Goal: Task Accomplishment & Management: Use online tool/utility

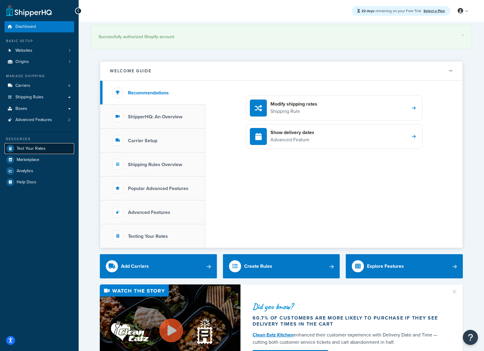
click at [47, 150] on link "Test Your Rates" at bounding box center [40, 148] width 70 height 11
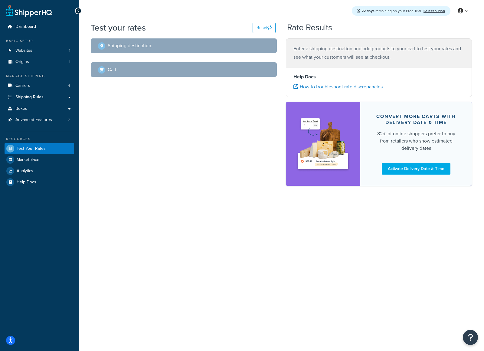
select select "TX"
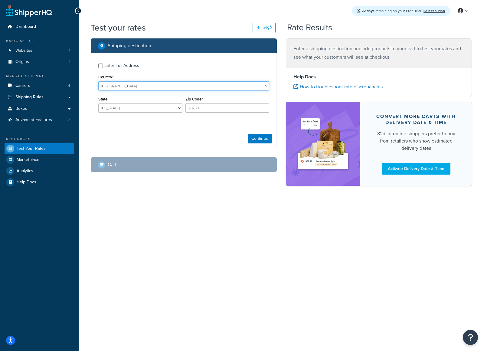
click at [149, 85] on select "United States United Kingdom Afghanistan Åland Islands Albania Algeria American…" at bounding box center [183, 85] width 171 height 9
click at [28, 83] on span "Carriers" at bounding box center [22, 85] width 15 height 5
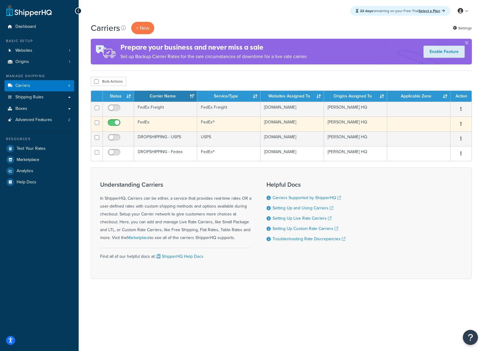
click at [231, 131] on td "FedEx®" at bounding box center [228, 123] width 63 height 15
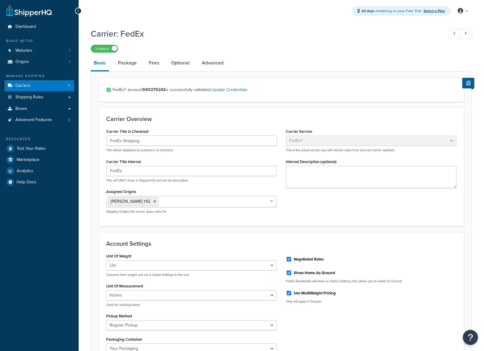
select select "fedEx"
select select "REGULAR_PICKUP"
select select "YOUR_PACKAGING"
click at [186, 63] on link "Optional" at bounding box center [180, 63] width 24 height 15
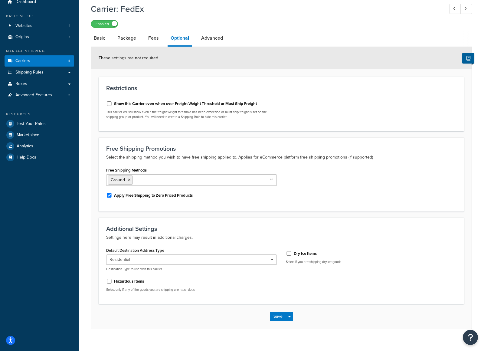
scroll to position [34, 0]
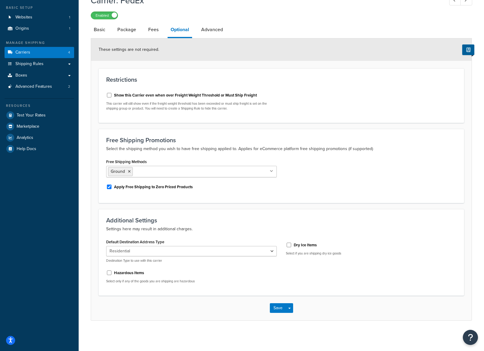
click at [142, 27] on li "Package" at bounding box center [129, 29] width 31 height 15
click at [136, 29] on link "Package" at bounding box center [126, 29] width 25 height 15
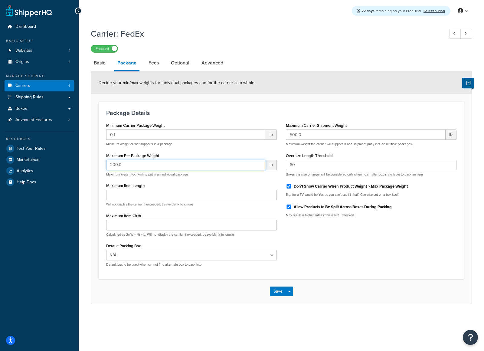
click at [131, 166] on input "200.0" at bounding box center [186, 165] width 160 height 10
click at [43, 98] on link "Shipping Rules" at bounding box center [40, 97] width 70 height 11
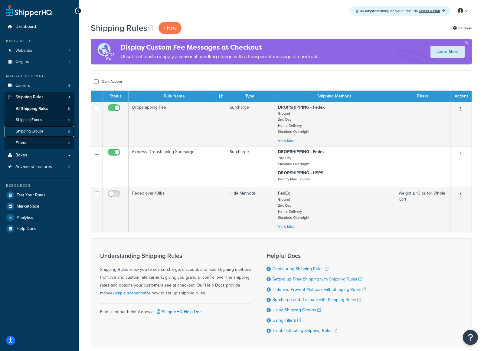
click at [38, 129] on span "Shipping Groups" at bounding box center [30, 131] width 28 height 5
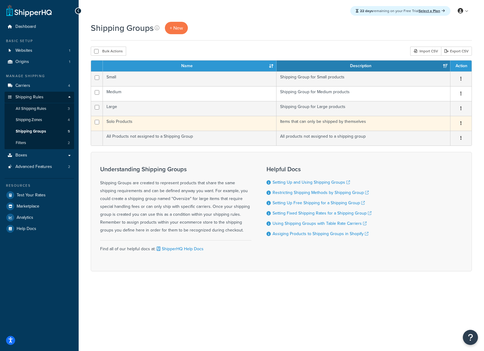
click at [259, 124] on td "Solo Products" at bounding box center [190, 123] width 174 height 15
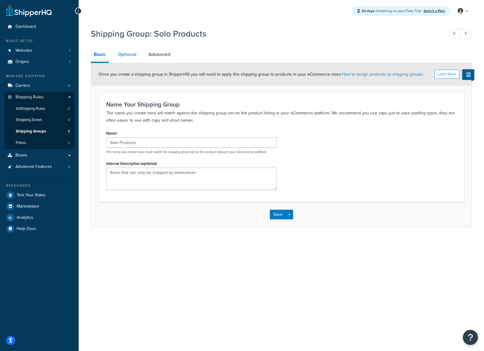
click at [122, 54] on link "Optional" at bounding box center [127, 54] width 24 height 15
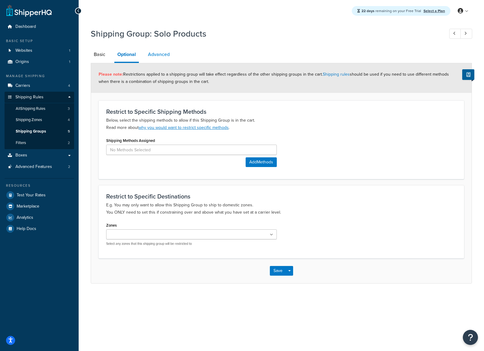
click at [148, 50] on link "Advanced" at bounding box center [159, 54] width 28 height 15
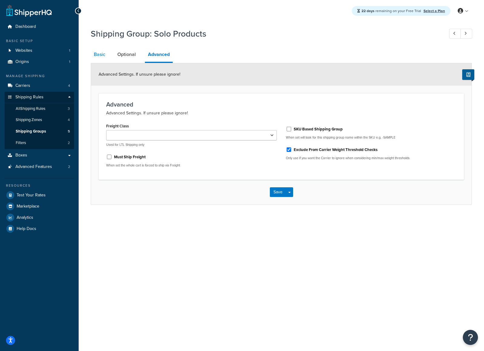
click at [97, 54] on link "Basic" at bounding box center [100, 54] width 18 height 15
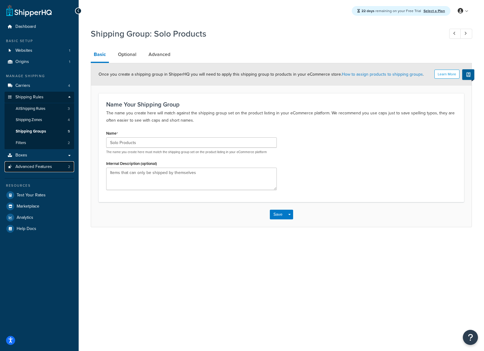
click at [38, 165] on span "Advanced Features" at bounding box center [33, 166] width 37 height 5
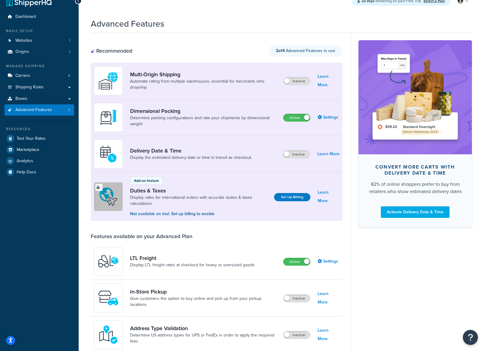
scroll to position [3, 0]
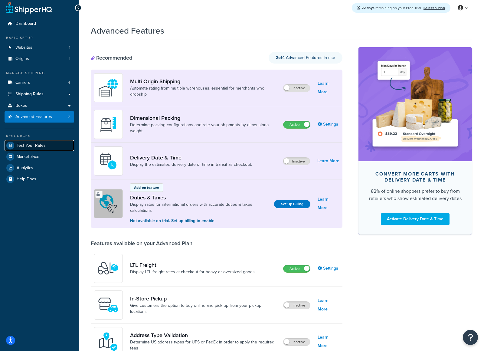
click at [26, 144] on span "Test Your Rates" at bounding box center [31, 145] width 29 height 5
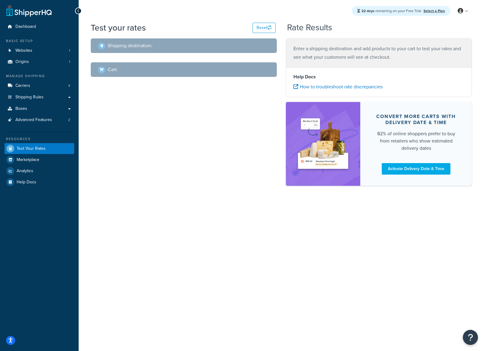
select select "TX"
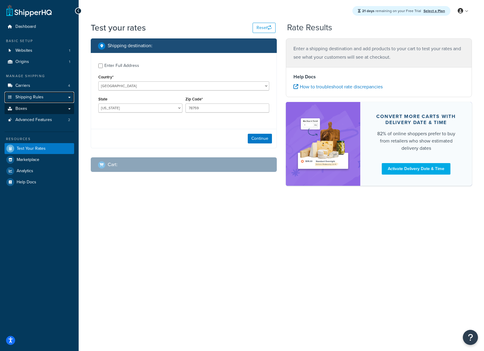
drag, startPoint x: 38, startPoint y: 99, endPoint x: 46, endPoint y: 104, distance: 9.0
click at [38, 99] on span "Shipping Rules" at bounding box center [29, 97] width 28 height 5
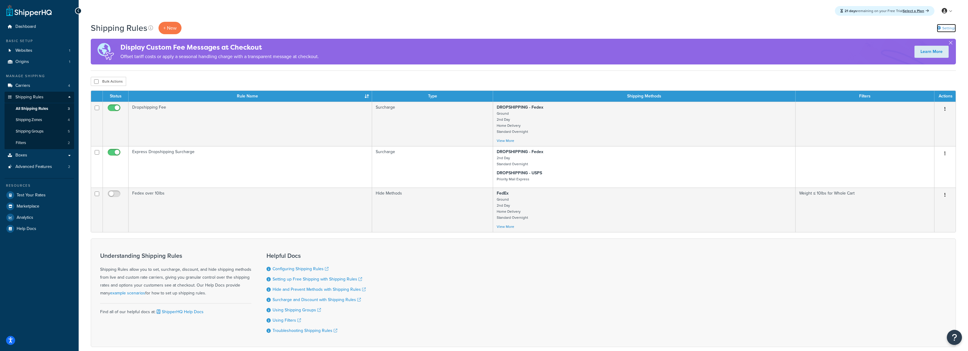
click at [484, 25] on link "Settings" at bounding box center [946, 28] width 19 height 8
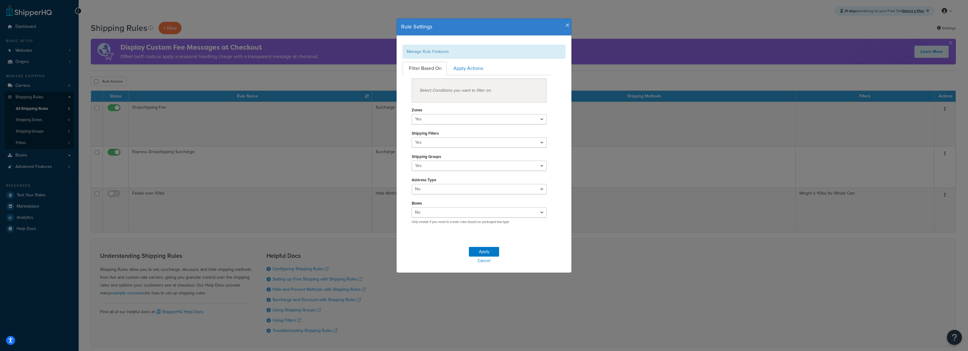
click at [484, 24] on icon "button" at bounding box center [567, 25] width 4 height 5
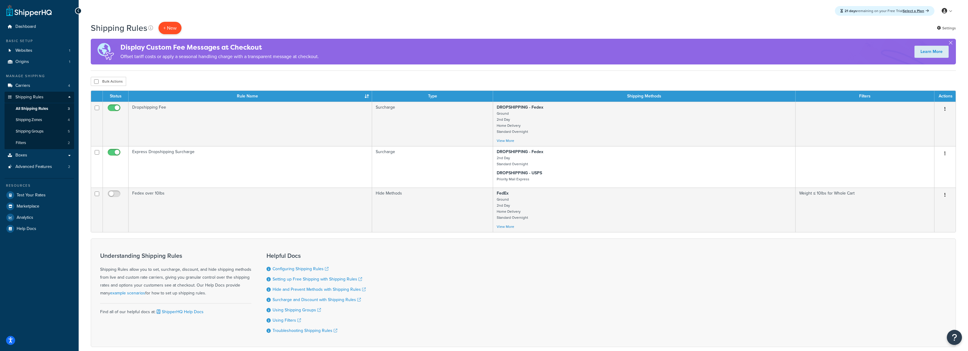
click at [169, 28] on p "+ New" at bounding box center [169, 28] width 23 height 12
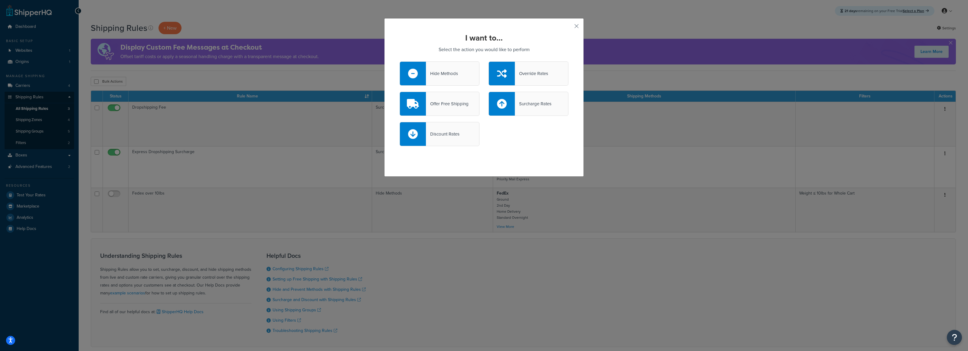
click at [484, 77] on div "Override Rates" at bounding box center [531, 73] width 33 height 8
click at [0, 0] on input "Override Rates" at bounding box center [0, 0] width 0 height 0
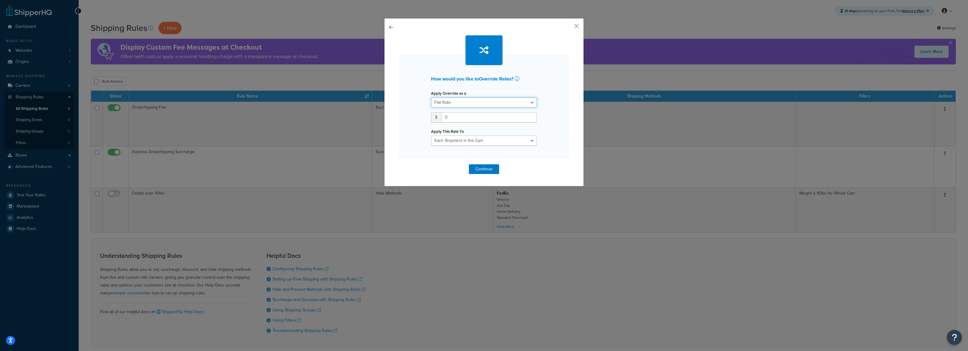
click at [484, 105] on select "Flat Rate Percentage Flat Rate & Percentage" at bounding box center [484, 102] width 106 height 10
click at [400, 164] on button "button" at bounding box center [400, 164] width 0 height 0
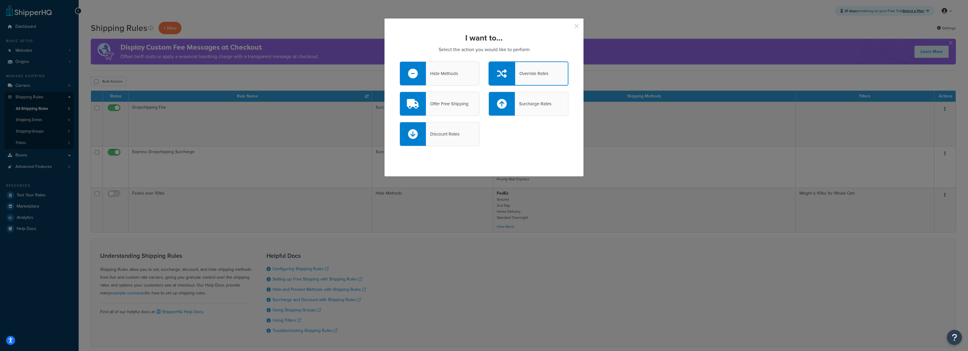
click at [484, 28] on button "button" at bounding box center [568, 29] width 2 height 2
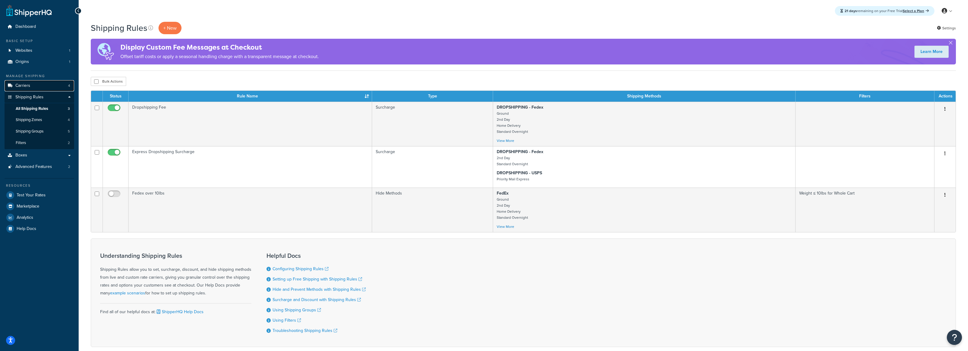
click at [51, 83] on link "Carriers 4" at bounding box center [40, 85] width 70 height 11
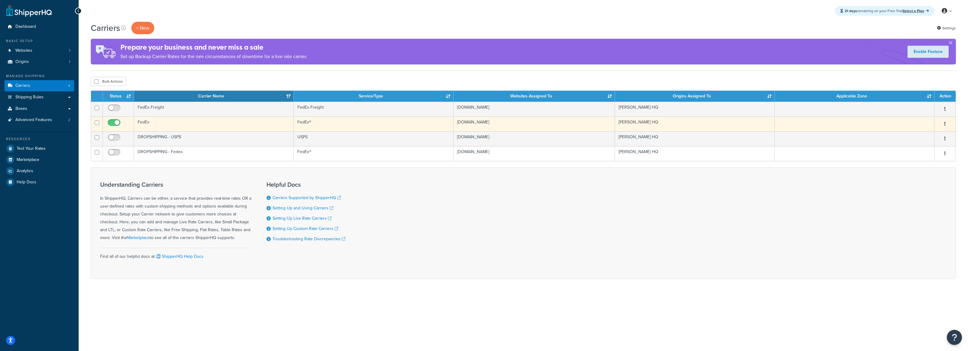
click at [308, 126] on td "FedEx®" at bounding box center [374, 123] width 160 height 15
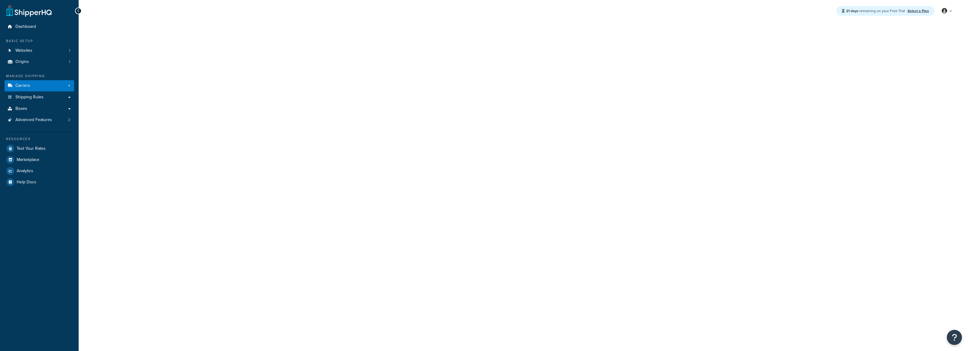
select select "fedEx"
select select "REGULAR_PICKUP"
select select "YOUR_PACKAGING"
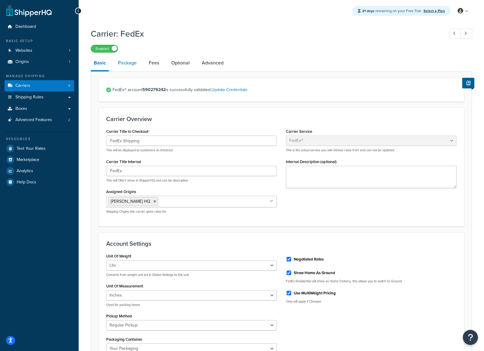
click at [127, 65] on link "Package" at bounding box center [127, 63] width 25 height 15
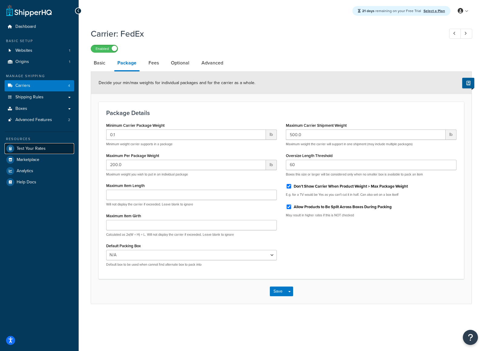
click at [31, 149] on span "Test Your Rates" at bounding box center [31, 148] width 29 height 5
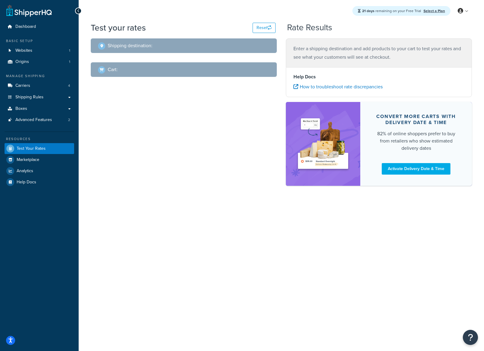
select select "TX"
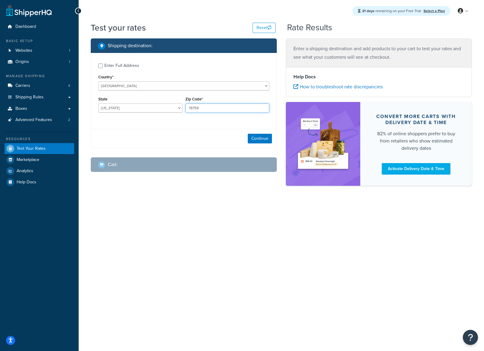
click at [192, 104] on input "78759" at bounding box center [227, 107] width 84 height 9
click at [191, 104] on input "78759" at bounding box center [227, 107] width 84 height 9
type input "92101"
click at [145, 108] on select "Alabama Alaska American Samoa Arizona Arkansas Armed Forces Americas Armed Forc…" at bounding box center [140, 107] width 84 height 9
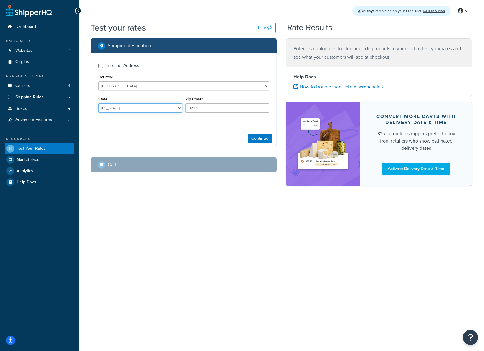
select select "CA"
click at [98, 103] on select "Alabama Alaska American Samoa Arizona Arkansas Armed Forces Americas Armed Forc…" at bounding box center [140, 107] width 84 height 9
click at [262, 139] on button "Continue" at bounding box center [260, 139] width 24 height 10
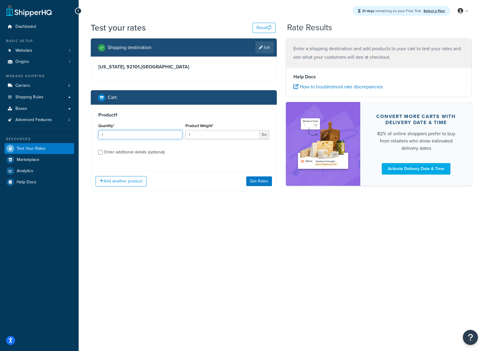
click at [145, 138] on input "1" at bounding box center [140, 134] width 84 height 9
type input "1"
type input "7"
click at [211, 138] on input "1" at bounding box center [222, 134] width 75 height 9
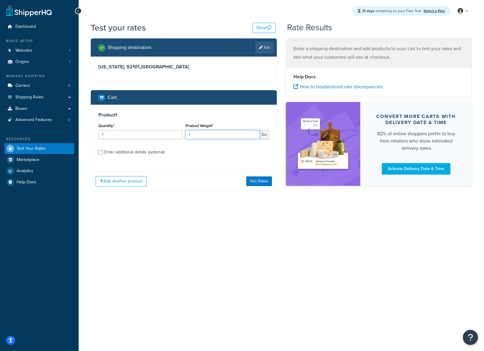
click at [211, 138] on input "1" at bounding box center [222, 134] width 75 height 9
type input "21"
click at [212, 151] on label "Enter additional details (optional)" at bounding box center [186, 152] width 165 height 10
click at [103, 151] on input "Enter additional details (optional)" at bounding box center [100, 152] width 5 height 5
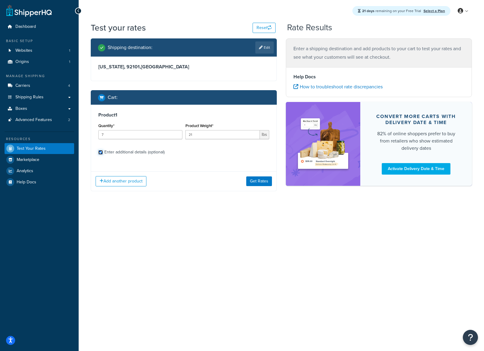
checkbox input "true"
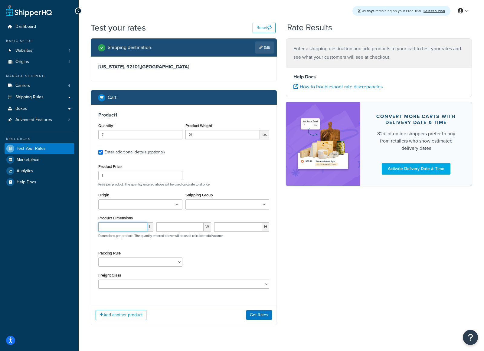
click at [119, 227] on input "number" at bounding box center [122, 226] width 49 height 9
type input "36"
type input "7"
type input "8"
drag, startPoint x: 254, startPoint y: 316, endPoint x: 253, endPoint y: 320, distance: 4.7
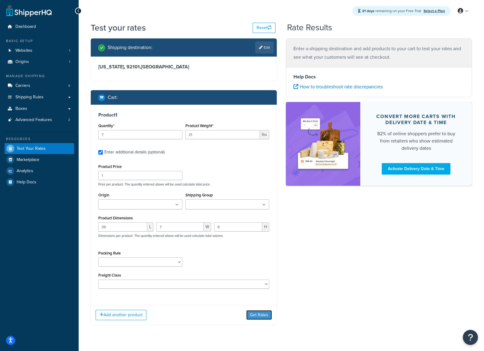
click at [254, 316] on button "Get Rates" at bounding box center [259, 315] width 26 height 10
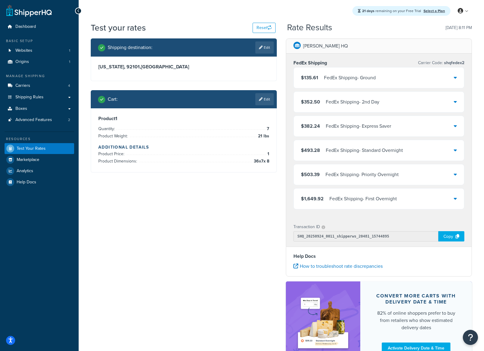
click at [266, 99] on link "Edit" at bounding box center [264, 99] width 18 height 12
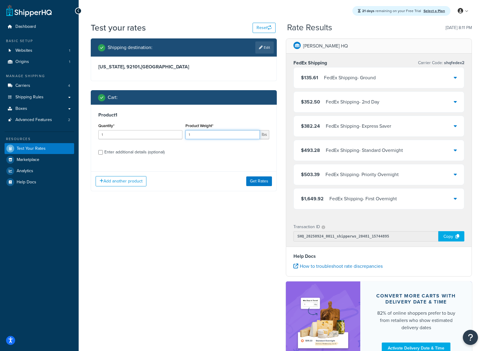
click at [198, 136] on input "1" at bounding box center [222, 134] width 75 height 9
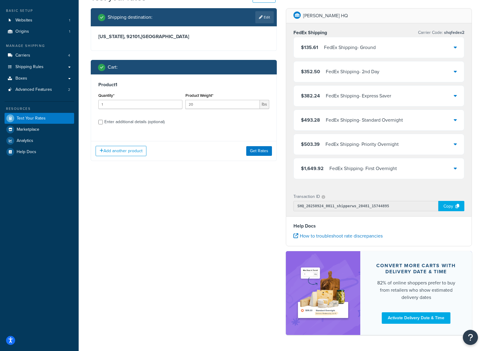
click at [200, 159] on div "Add another product Get Rates" at bounding box center [183, 151] width 185 height 20
click at [202, 105] on input "20" at bounding box center [222, 104] width 75 height 9
type input "21"
drag, startPoint x: 227, startPoint y: 129, endPoint x: 235, endPoint y: 132, distance: 8.4
click at [227, 129] on div "Product 1 Quantity* 1 Product Weight* 21 lbs Enter additional details (optional)" at bounding box center [183, 105] width 185 height 62
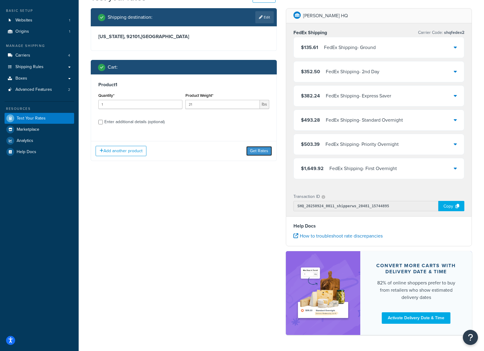
click at [263, 150] on button "Get Rates" at bounding box center [259, 151] width 26 height 10
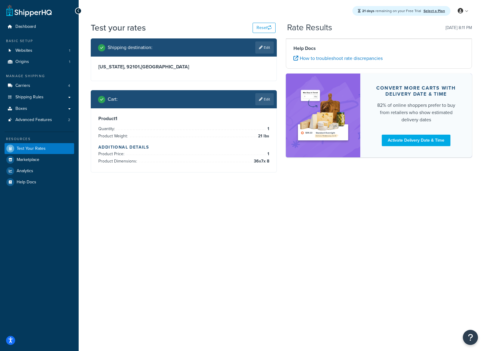
scroll to position [0, 0]
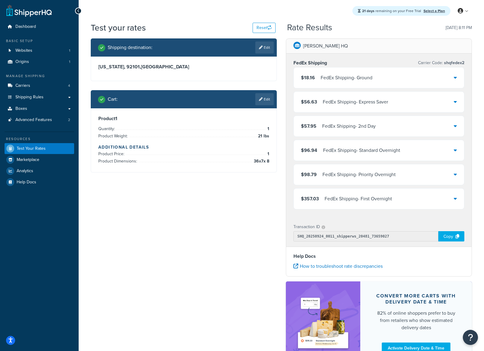
click at [265, 102] on link "Edit" at bounding box center [264, 99] width 18 height 12
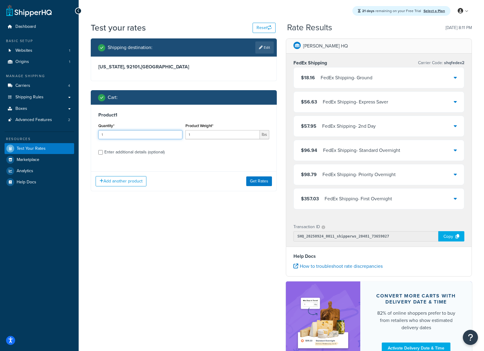
click at [124, 133] on input "1" at bounding box center [140, 134] width 84 height 9
type input "7"
click at [215, 192] on div "Shipping destination : Edit California, 92101 , United States Cart : Product 1 …" at bounding box center [183, 119] width 195 height 162
click at [224, 134] on input "1" at bounding box center [222, 134] width 75 height 9
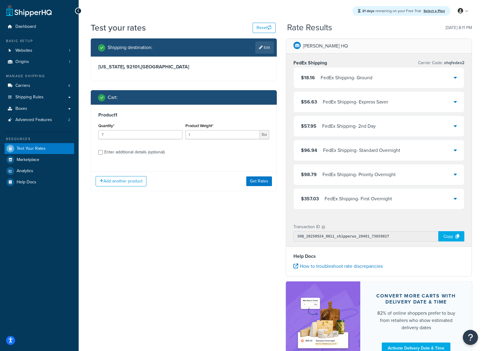
click at [106, 150] on div "Enter additional details (optional)" at bounding box center [134, 152] width 60 height 8
click at [103, 150] on input "Enter additional details (optional)" at bounding box center [100, 152] width 5 height 5
checkbox input "true"
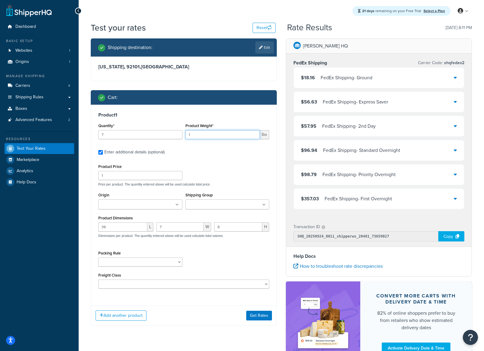
click at [216, 136] on input "1" at bounding box center [222, 134] width 75 height 9
type input "21"
click at [177, 151] on label "Enter additional details (optional)" at bounding box center [186, 152] width 165 height 10
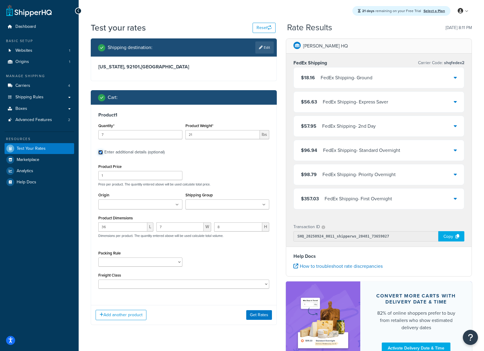
click at [103, 151] on input "Enter additional details (optional)" at bounding box center [100, 152] width 5 height 5
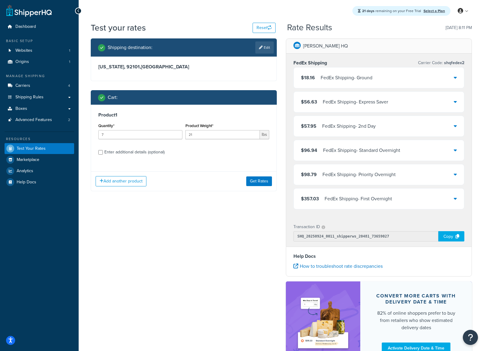
click at [177, 151] on label "Enter additional details (optional)" at bounding box center [186, 152] width 165 height 10
click at [103, 151] on input "Enter additional details (optional)" at bounding box center [100, 152] width 5 height 5
checkbox input "true"
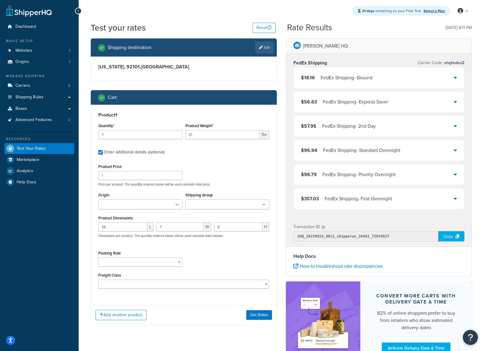
click at [192, 304] on div "Product 1 Quantity* 7 Product Weight* 21 lbs Enter additional details (optional…" at bounding box center [184, 215] width 186 height 220
click at [258, 316] on button "Get Rates" at bounding box center [259, 315] width 26 height 10
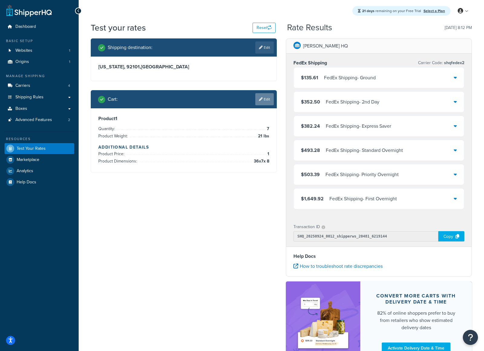
drag, startPoint x: 271, startPoint y: 92, endPoint x: 269, endPoint y: 95, distance: 3.9
click at [270, 93] on div "Cart : Edit" at bounding box center [184, 99] width 186 height 18
click at [269, 95] on link "Edit" at bounding box center [264, 99] width 18 height 12
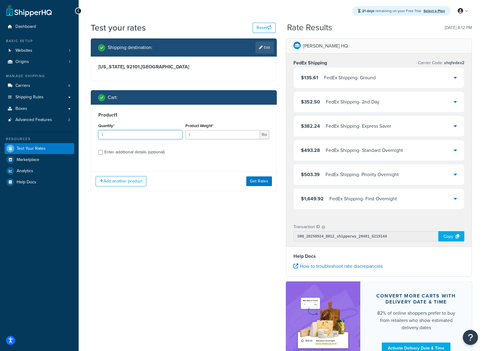
click at [109, 135] on input "1" at bounding box center [140, 134] width 84 height 9
click at [110, 135] on input "1" at bounding box center [140, 134] width 84 height 9
type input "7"
click at [189, 134] on input "1" at bounding box center [222, 134] width 75 height 9
type input "21"
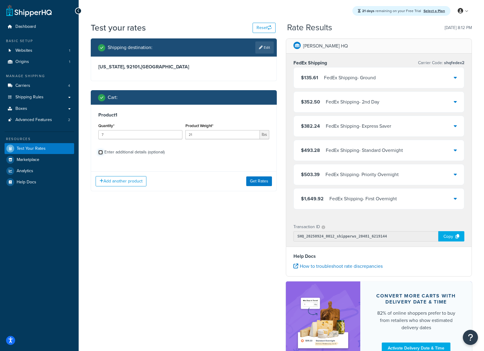
click at [101, 150] on input "Enter additional details (optional)" at bounding box center [100, 152] width 5 height 5
checkbox input "true"
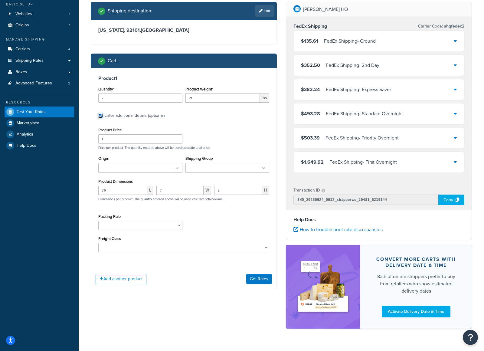
scroll to position [37, 0]
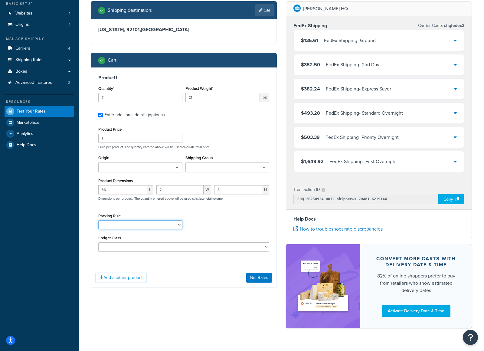
click at [151, 225] on select "Clothing Standard Pack Separately ProS1 and Hybrid 100 packs Standard Paddle Pa…" at bounding box center [140, 224] width 84 height 9
select select "87693"
click at [98, 220] on select "Clothing Standard Pack Separately ProS1 and Hybrid 100 packs Standard Paddle Pa…" at bounding box center [140, 224] width 84 height 9
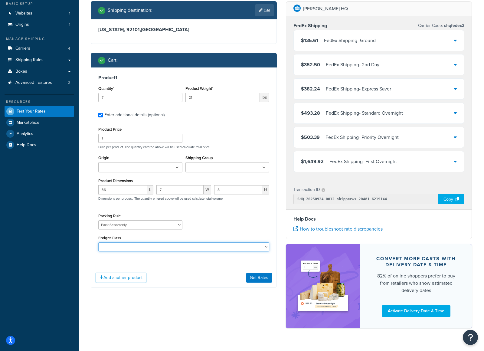
click at [171, 248] on select "50 55 60 65 70 77.5 85 92.5 100 110 125 150 175 200 250 300 400 500" at bounding box center [183, 246] width 171 height 9
click at [223, 174] on div "Shipping Group Large Medium Small Solo Products" at bounding box center [227, 165] width 87 height 23
click at [222, 168] on input "Shipping Group" at bounding box center [214, 167] width 54 height 7
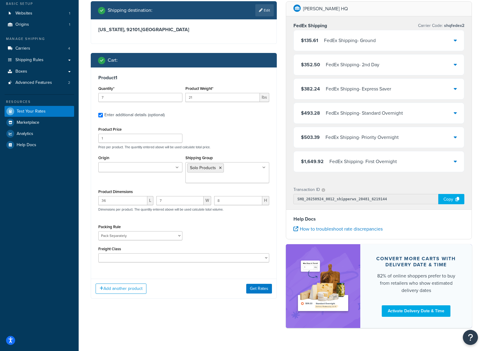
click at [201, 294] on div "Add another product Get Rates" at bounding box center [183, 289] width 185 height 20
click at [251, 291] on button "Get Rates" at bounding box center [259, 289] width 26 height 10
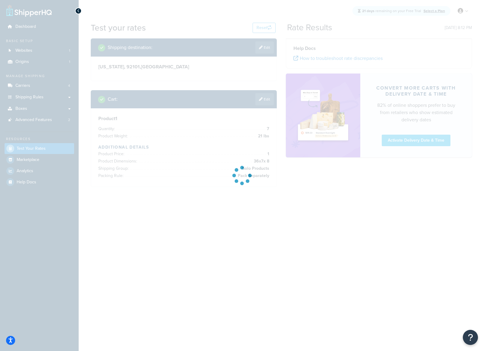
scroll to position [0, 0]
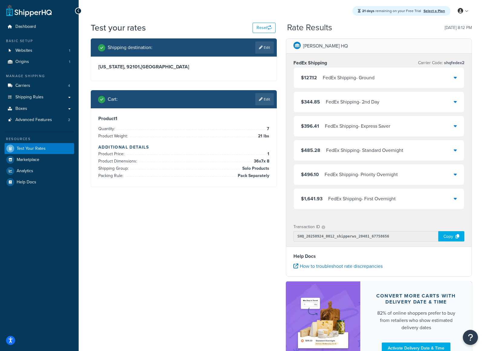
click at [269, 100] on link "Edit" at bounding box center [264, 99] width 18 height 12
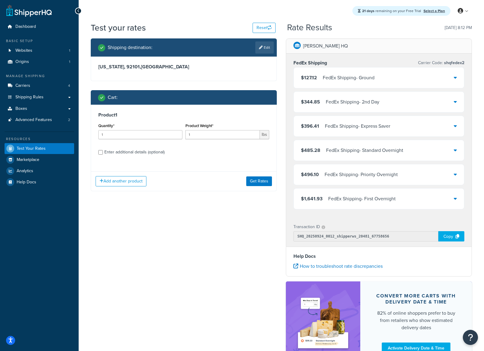
click at [140, 127] on div "Quantity* 1" at bounding box center [140, 131] width 84 height 18
click at [140, 133] on input "1" at bounding box center [140, 134] width 84 height 9
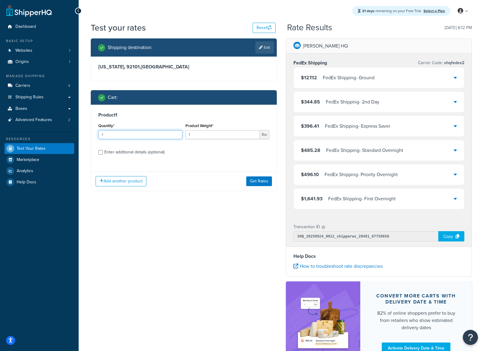
type input "7"
type input "8"
click at [211, 137] on input "1" at bounding box center [222, 134] width 75 height 9
type input "21"
click at [99, 152] on input "Enter additional details (optional)" at bounding box center [100, 152] width 5 height 5
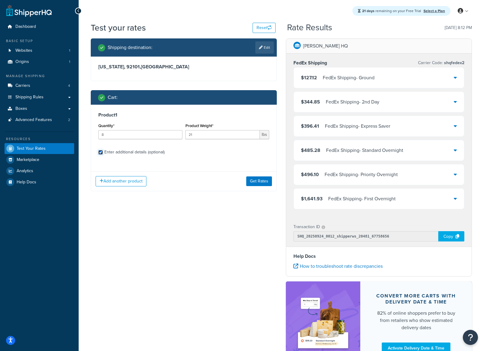
checkbox input "true"
select select "87693"
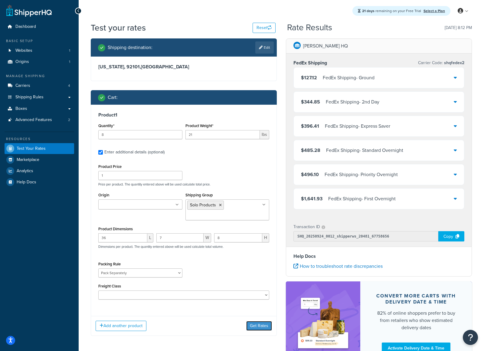
click at [260, 328] on button "Get Rates" at bounding box center [259, 326] width 26 height 10
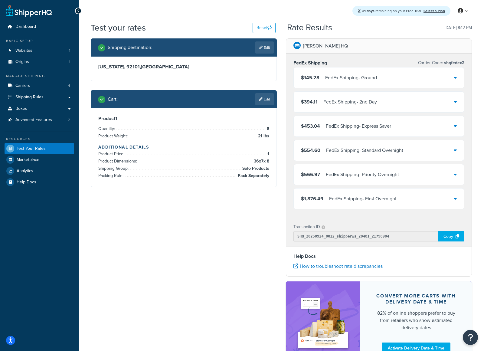
drag, startPoint x: 262, startPoint y: 102, endPoint x: 258, endPoint y: 104, distance: 4.2
click at [262, 102] on link "Edit" at bounding box center [264, 99] width 18 height 12
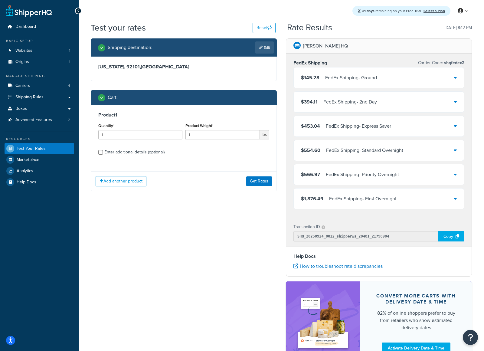
click at [101, 149] on div "Enter additional details (optional)" at bounding box center [183, 152] width 171 height 10
drag, startPoint x: 101, startPoint y: 152, endPoint x: 105, endPoint y: 149, distance: 4.7
click at [101, 152] on input "Enter additional details (optional)" at bounding box center [100, 152] width 5 height 5
checkbox input "true"
select select "87693"
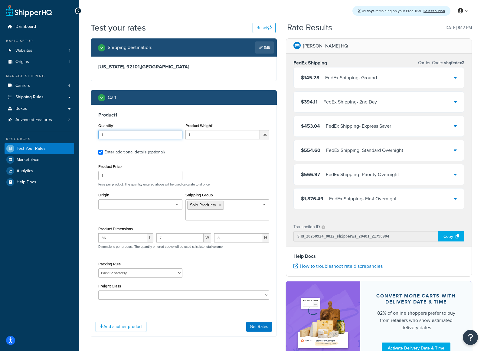
click at [128, 132] on input "1" at bounding box center [140, 134] width 84 height 9
click at [70, 97] on link "Shipping Rules" at bounding box center [40, 97] width 70 height 11
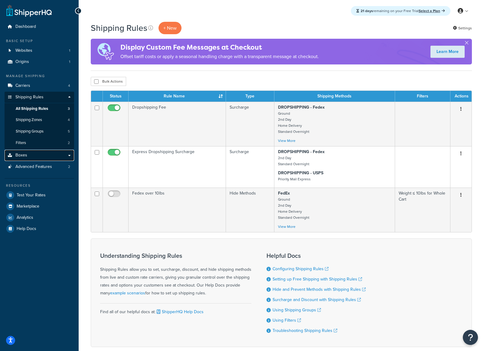
click at [39, 155] on link "Boxes" at bounding box center [40, 155] width 70 height 11
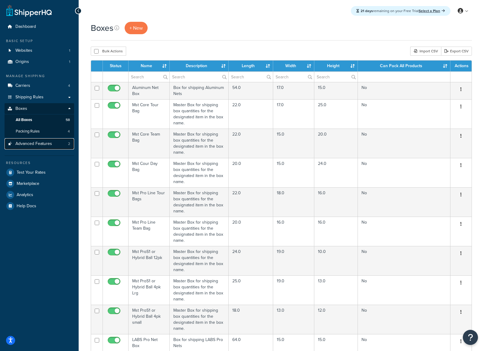
click at [55, 147] on link "Advanced Features 2" at bounding box center [40, 143] width 70 height 11
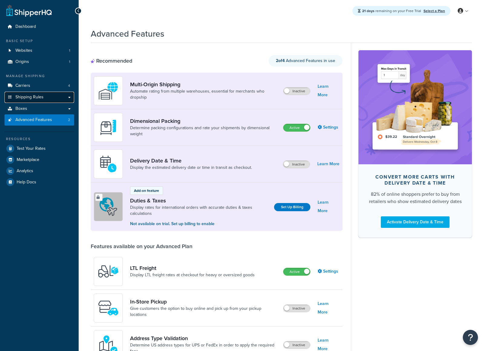
click at [47, 93] on link "Shipping Rules" at bounding box center [40, 97] width 70 height 11
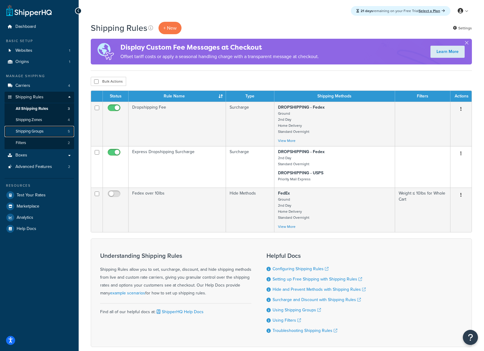
click at [41, 130] on span "Shipping Groups" at bounding box center [30, 131] width 28 height 5
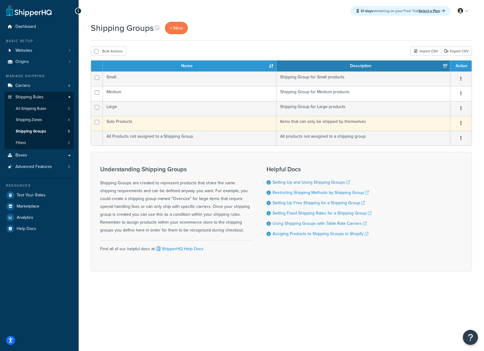
click at [129, 122] on td "Solo Products" at bounding box center [190, 123] width 174 height 15
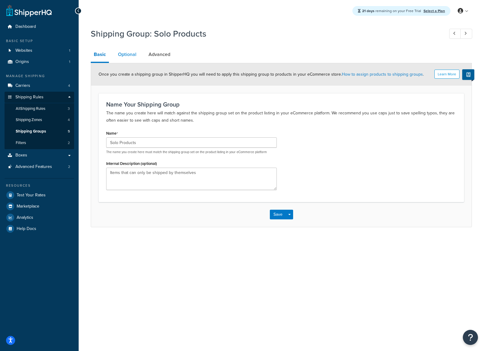
click at [132, 55] on link "Optional" at bounding box center [127, 54] width 24 height 15
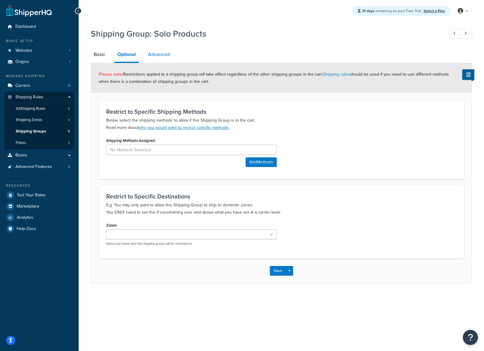
click at [162, 55] on link "Advanced" at bounding box center [159, 54] width 28 height 15
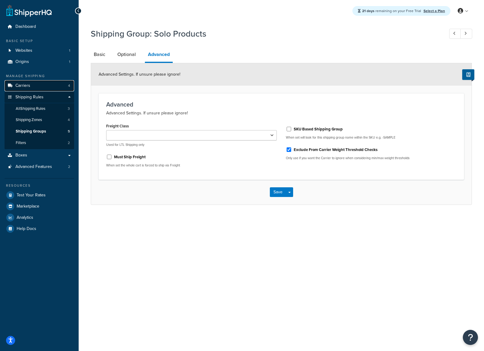
click at [29, 80] on link "Carriers 4" at bounding box center [40, 85] width 70 height 11
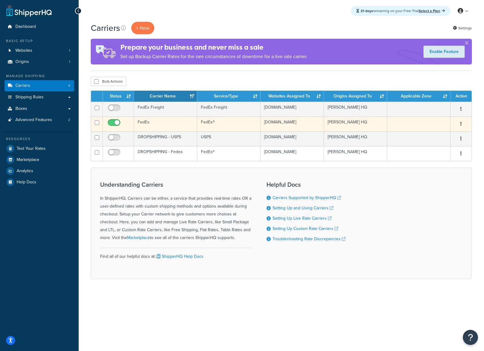
click at [172, 124] on td "FedEx" at bounding box center [165, 123] width 63 height 15
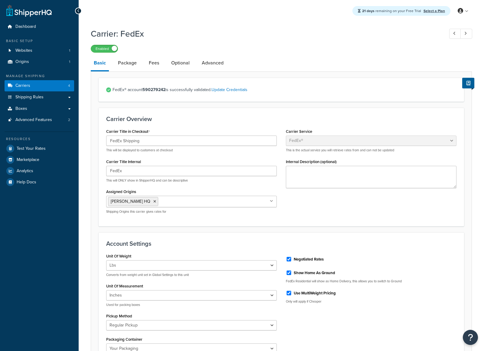
select select "fedEx"
select select "REGULAR_PICKUP"
select select "YOUR_PACKAGING"
click at [117, 64] on link "Package" at bounding box center [127, 63] width 25 height 15
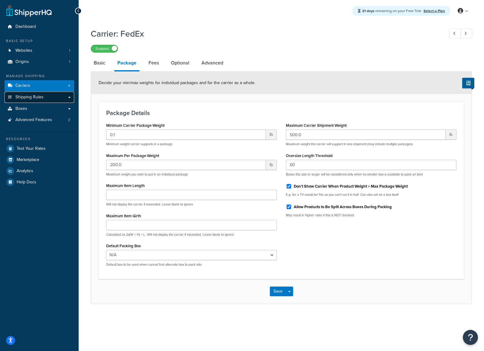
click at [40, 101] on link "Shipping Rules" at bounding box center [40, 97] width 70 height 11
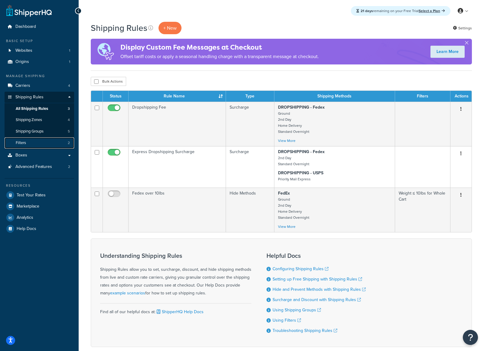
click at [42, 141] on link "Filters 2" at bounding box center [40, 142] width 70 height 11
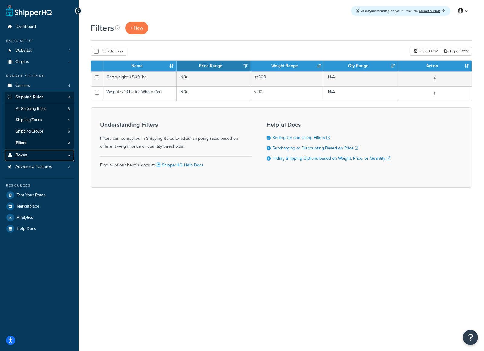
click at [69, 155] on link "Boxes" at bounding box center [40, 155] width 70 height 11
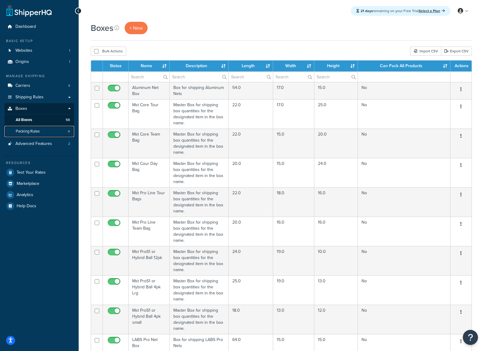
click at [35, 131] on span "Packing Rules" at bounding box center [28, 131] width 24 height 5
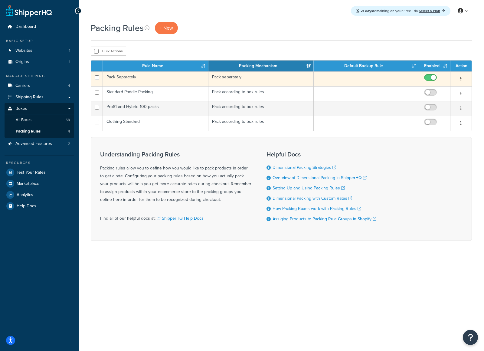
click at [245, 78] on td "Pack separately" at bounding box center [261, 78] width 106 height 15
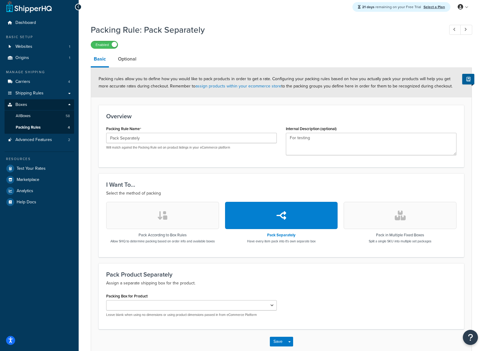
scroll to position [38, 0]
